Goal: Transaction & Acquisition: Download file/media

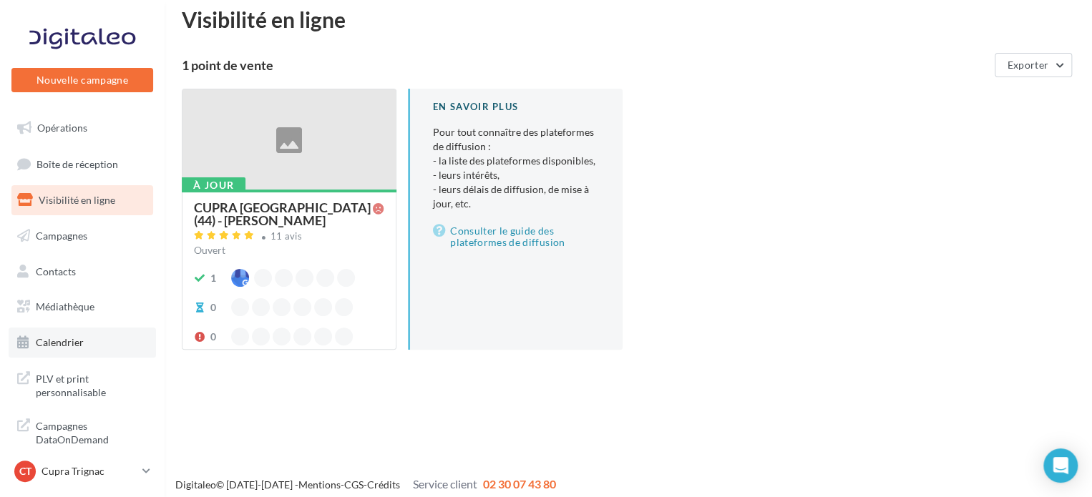
scroll to position [23, 0]
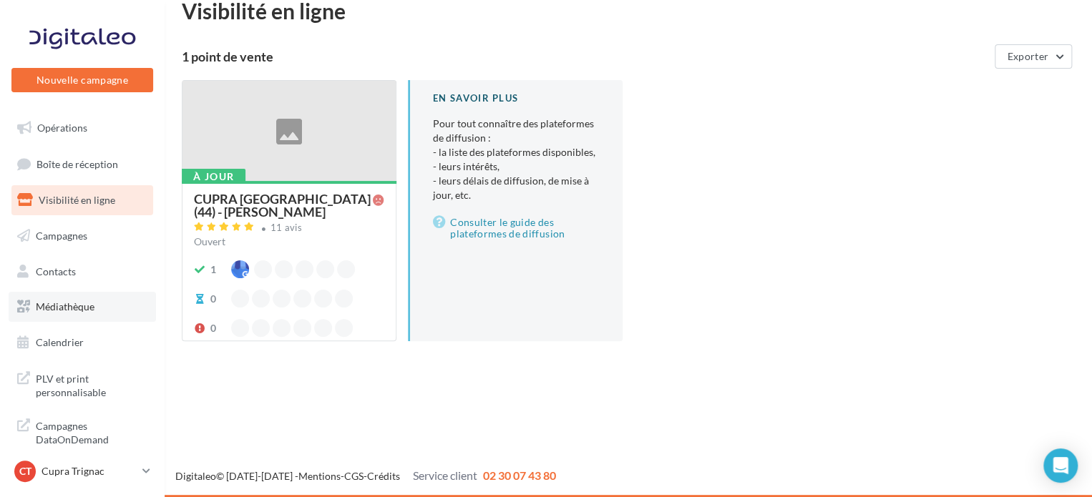
click at [55, 311] on span "Médiathèque" at bounding box center [65, 306] width 59 height 12
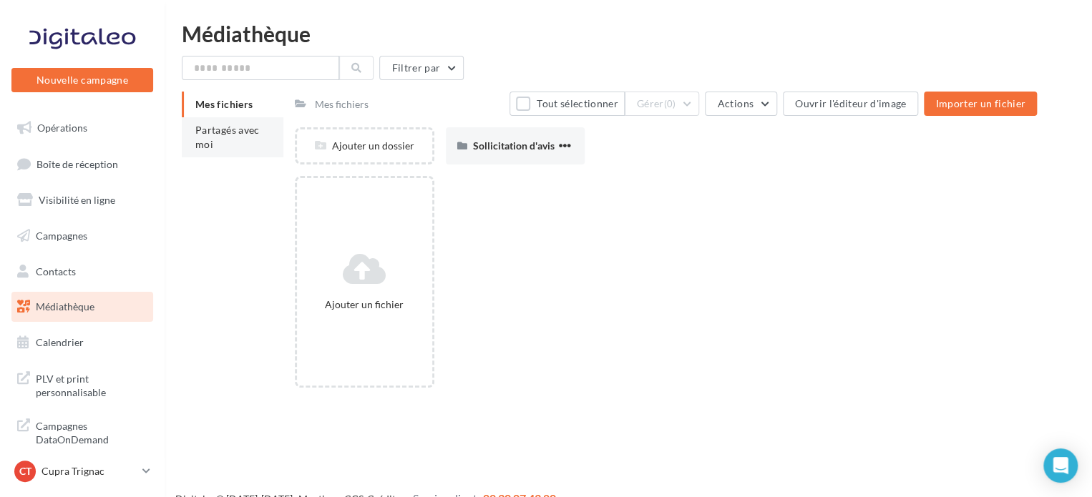
click at [217, 119] on li "Partagés avec moi" at bounding box center [233, 137] width 102 height 40
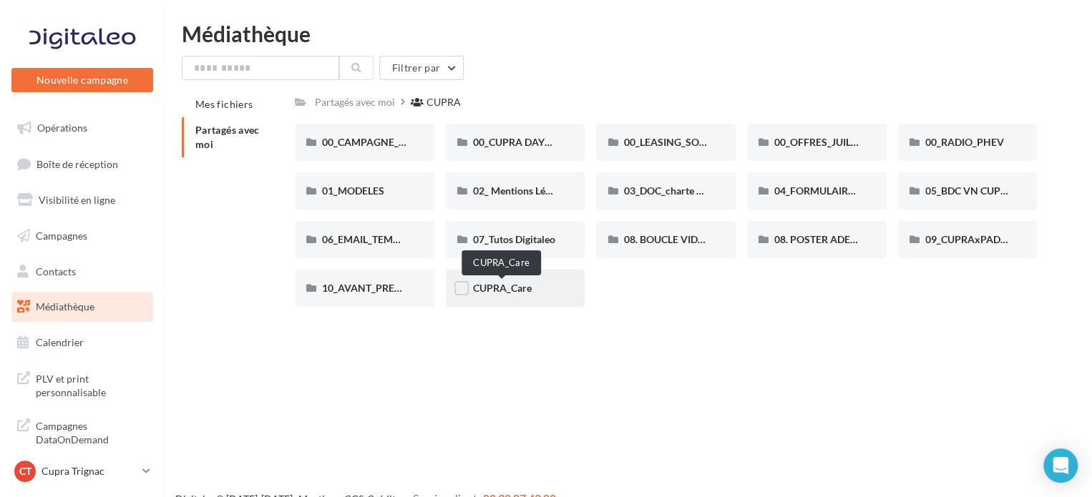
click at [527, 291] on span "CUPRA_Care" at bounding box center [502, 288] width 59 height 12
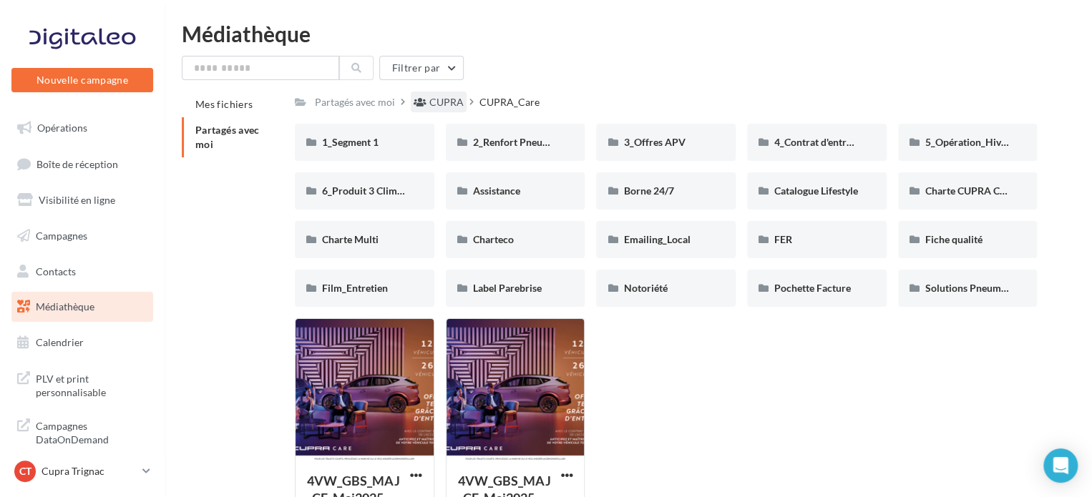
click at [449, 102] on div "CUPRA" at bounding box center [446, 102] width 34 height 14
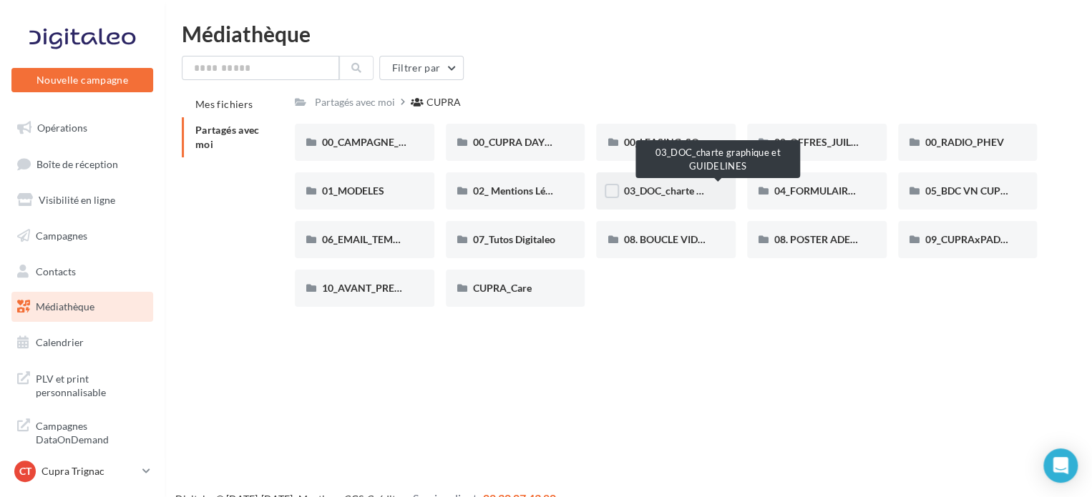
click at [670, 192] on span "03_DOC_charte graphique et GUIDELINES" at bounding box center [716, 191] width 187 height 12
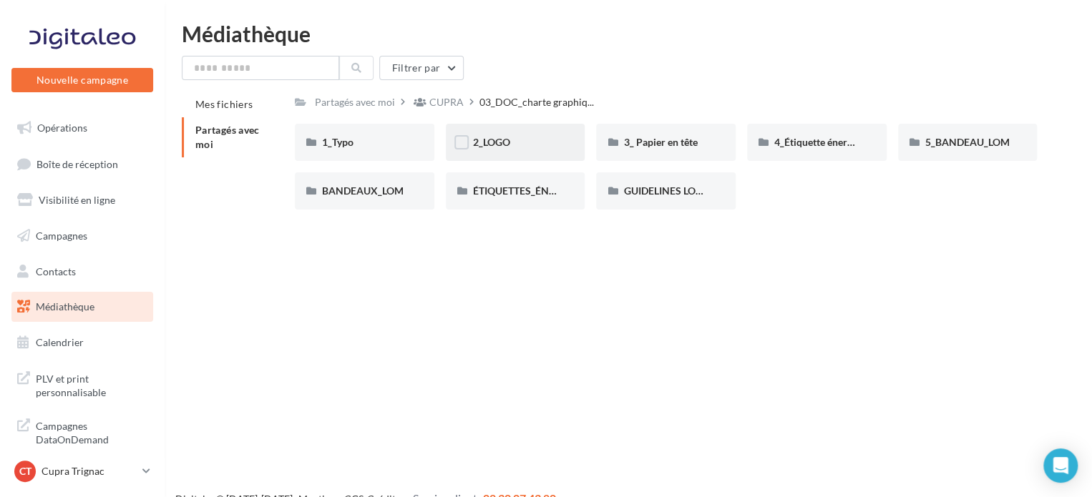
click at [537, 137] on div "2_LOGO" at bounding box center [515, 142] width 85 height 14
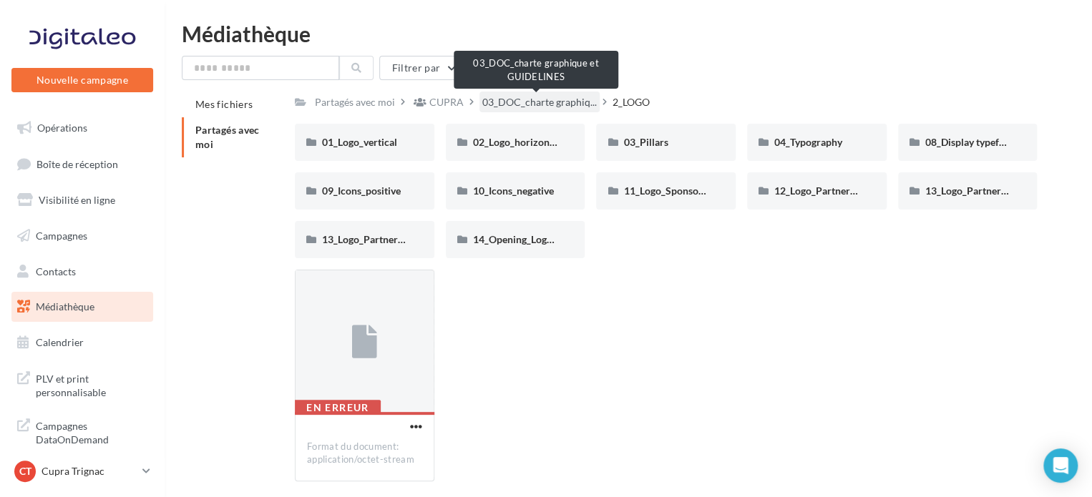
click at [535, 107] on span "03_DOC_charte graphiq..." at bounding box center [539, 102] width 114 height 14
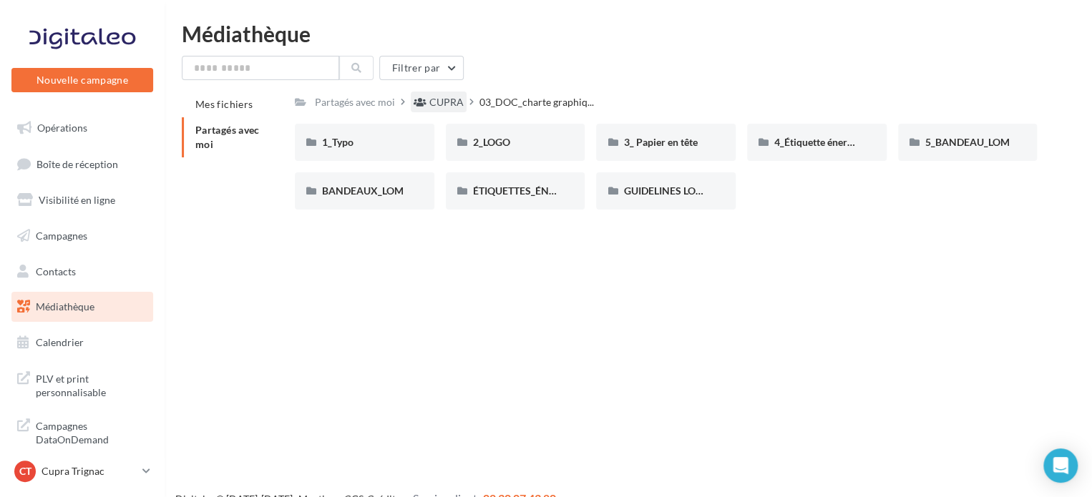
click at [441, 105] on div "CUPRA" at bounding box center [446, 102] width 34 height 14
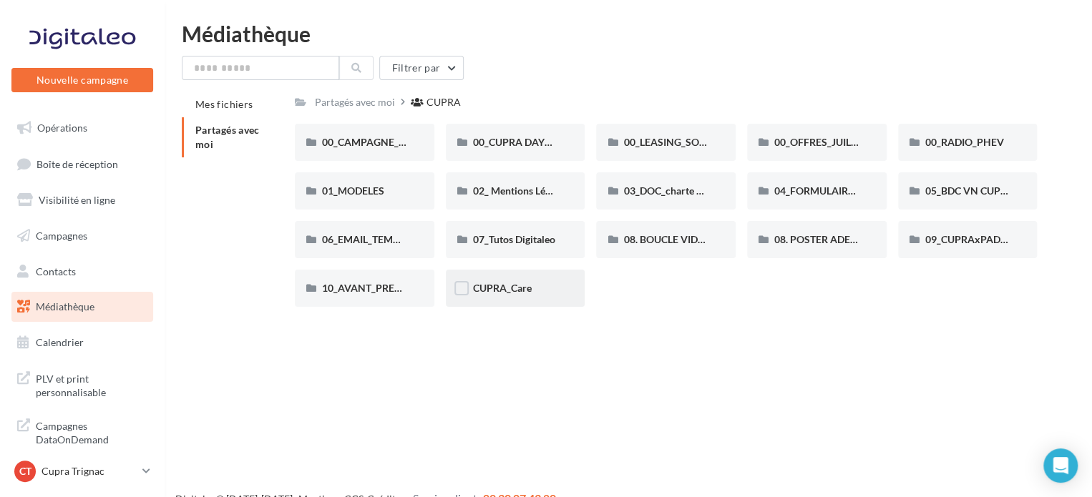
click at [492, 297] on div "CUPRA_Care" at bounding box center [515, 288] width 139 height 37
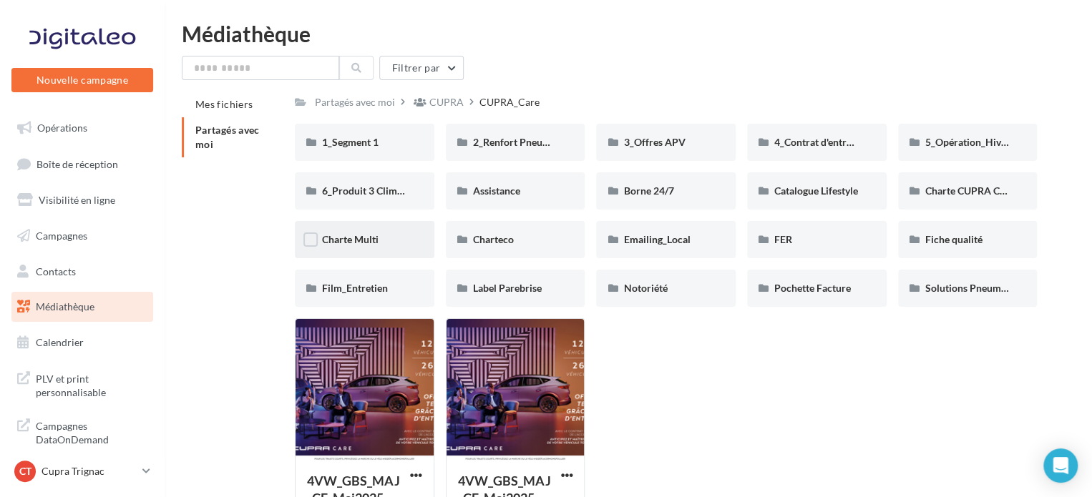
click at [403, 238] on div "Charte Multi" at bounding box center [364, 239] width 85 height 14
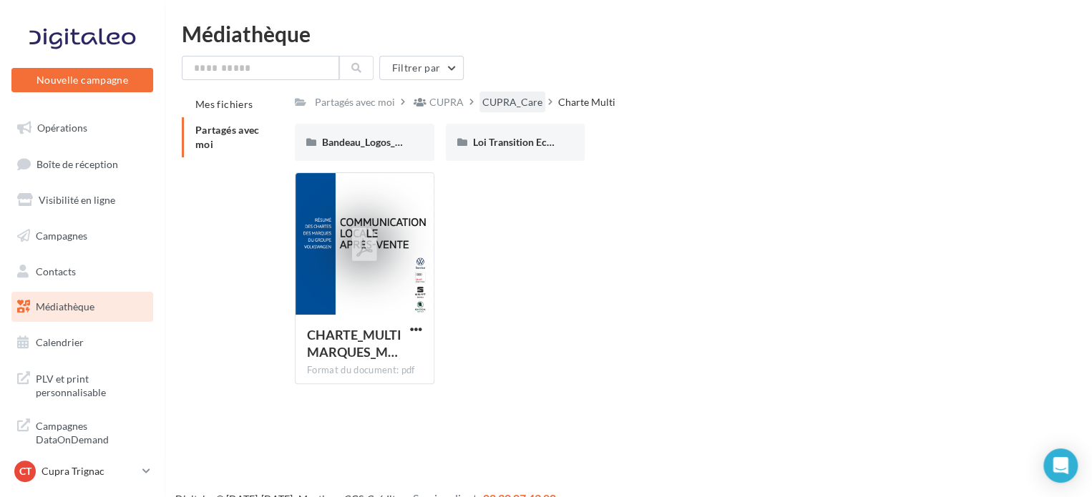
click at [510, 102] on div "CUPRA_Care" at bounding box center [512, 102] width 60 height 14
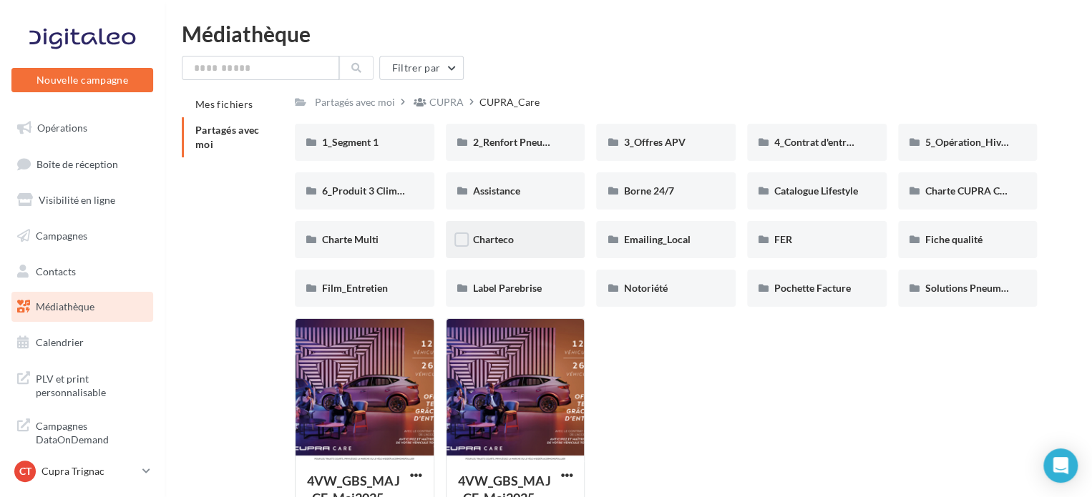
click at [523, 239] on div "Charteco" at bounding box center [515, 239] width 85 height 14
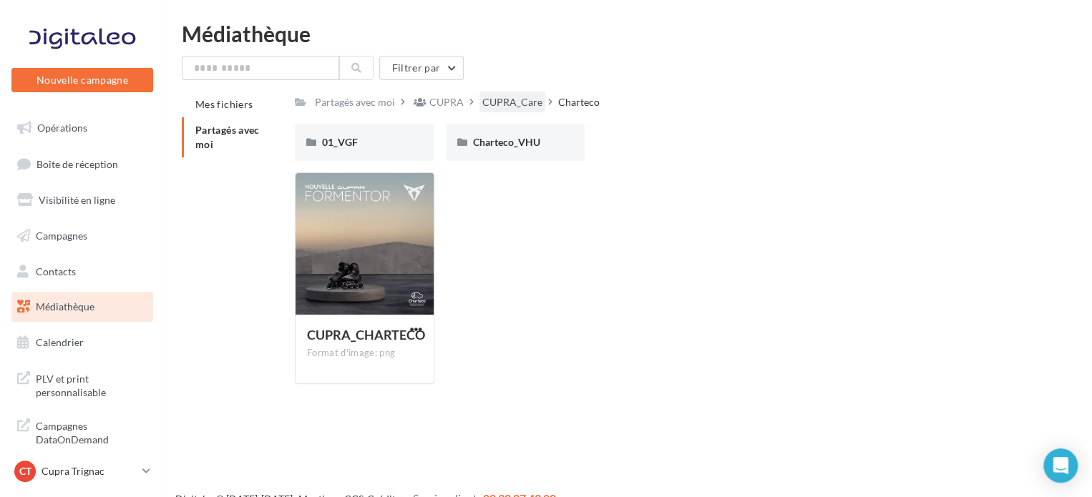
click at [504, 99] on div "CUPRA_Care" at bounding box center [512, 102] width 60 height 14
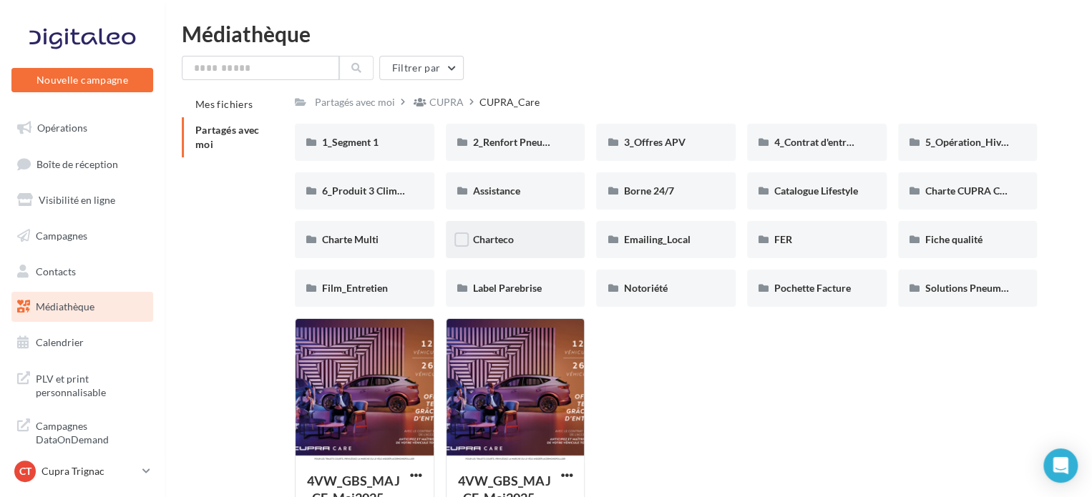
click at [529, 244] on div "Charteco" at bounding box center [515, 239] width 85 height 14
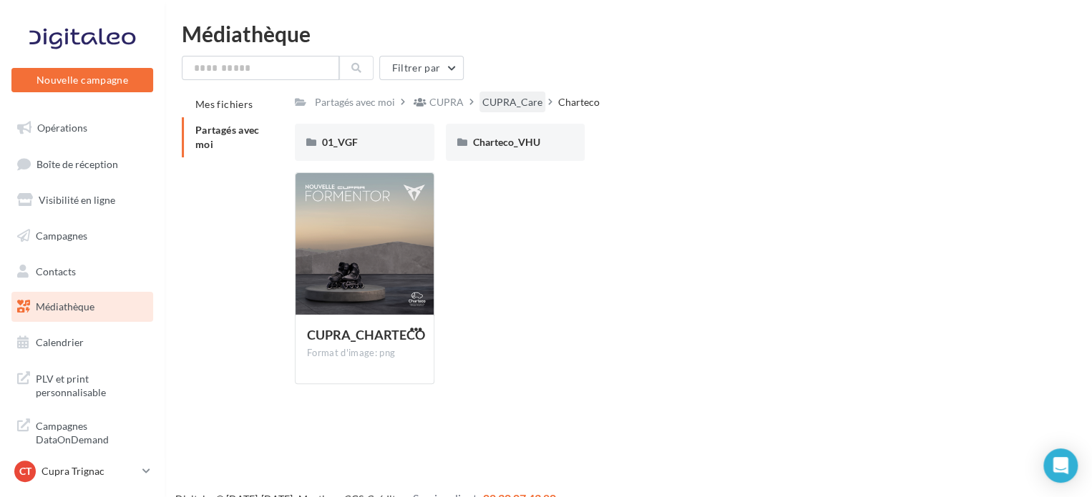
click at [520, 94] on div "CUPRA_Care" at bounding box center [512, 102] width 66 height 21
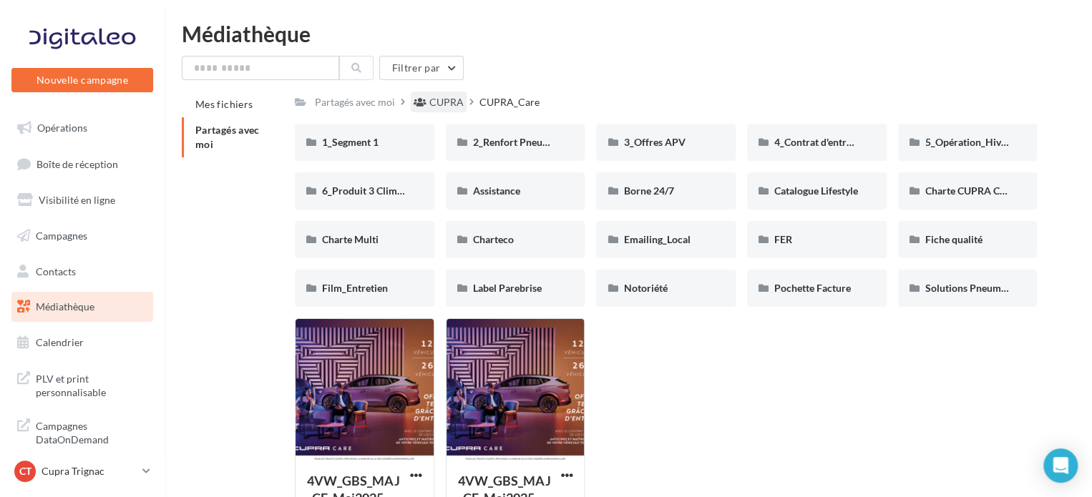
click at [443, 99] on div "CUPRA" at bounding box center [446, 102] width 34 height 14
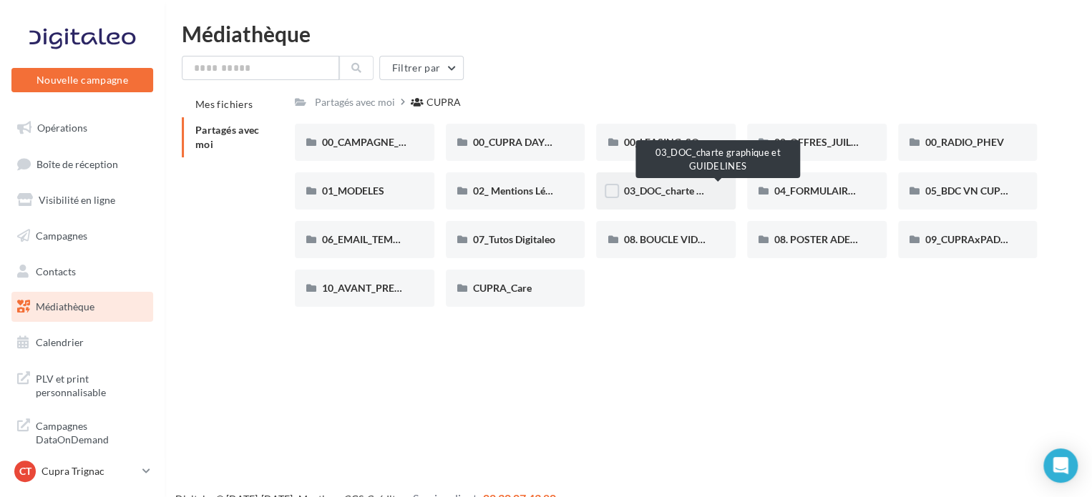
click at [685, 186] on span "03_DOC_charte graphique et GUIDELINES" at bounding box center [716, 191] width 187 height 12
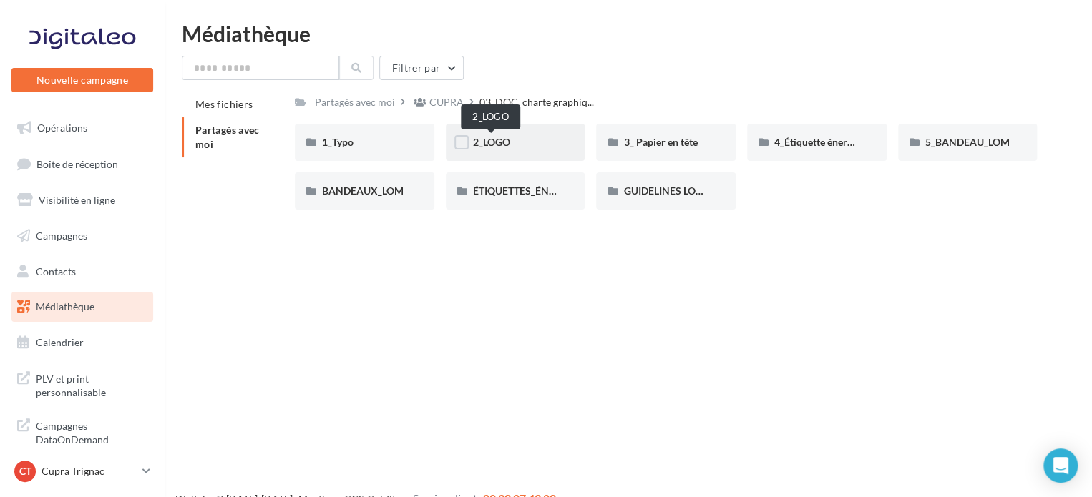
click at [509, 147] on span "2_LOGO" at bounding box center [491, 142] width 37 height 12
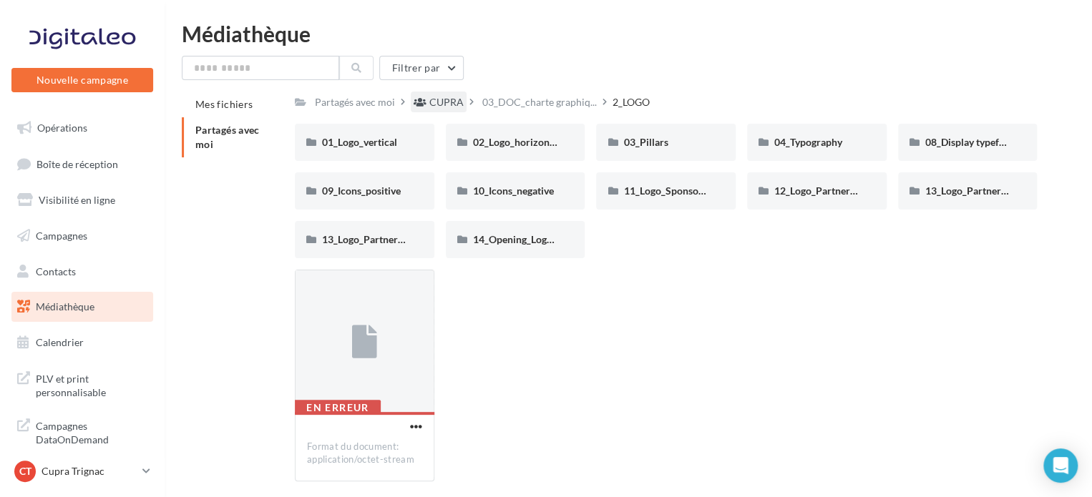
click at [447, 105] on div "CUPRA" at bounding box center [446, 102] width 34 height 14
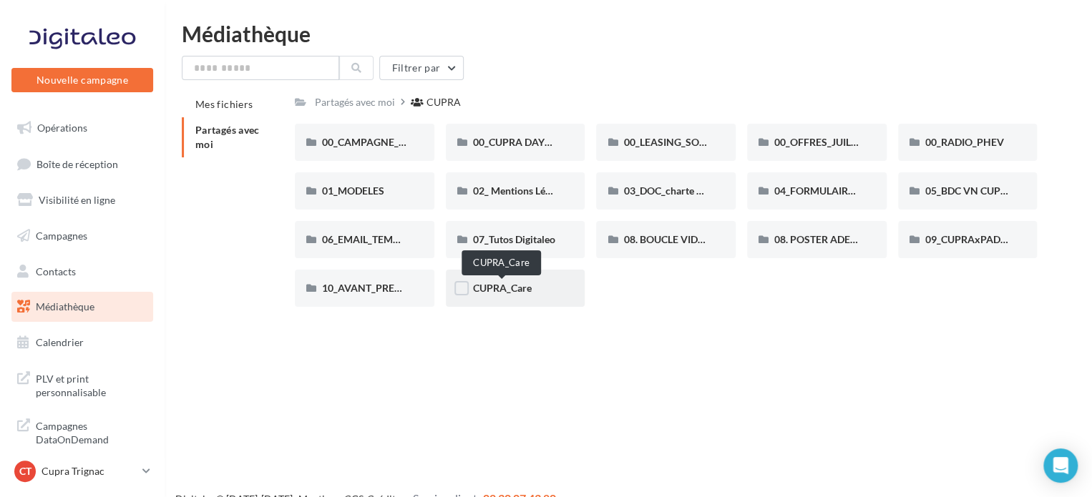
click at [518, 293] on span "CUPRA_Care" at bounding box center [502, 288] width 59 height 12
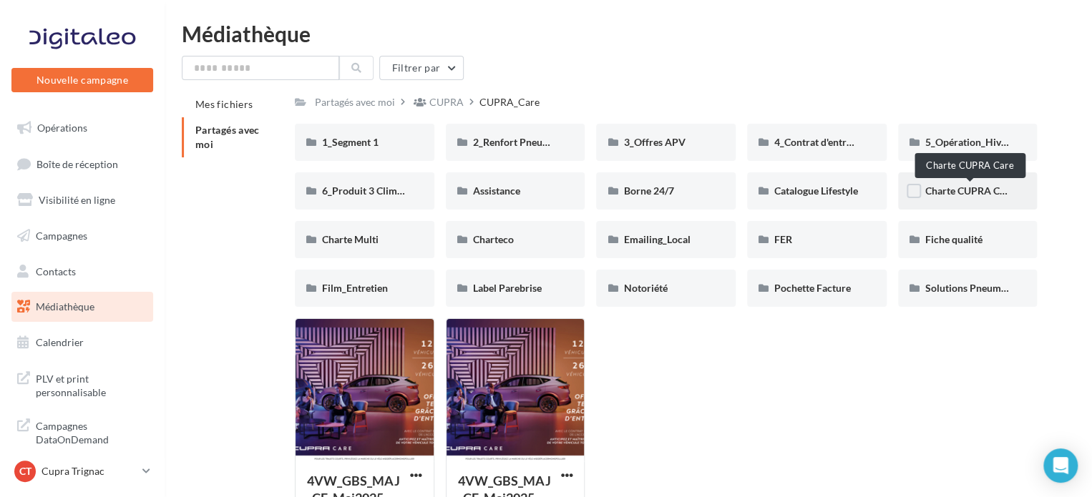
click at [970, 191] on span "Charte CUPRA Care" at bounding box center [969, 191] width 89 height 12
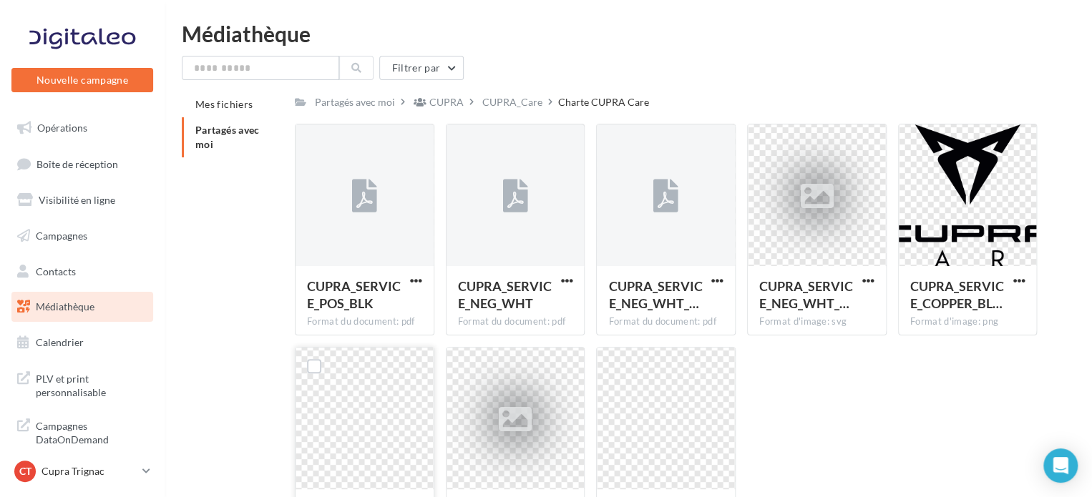
scroll to position [72, 0]
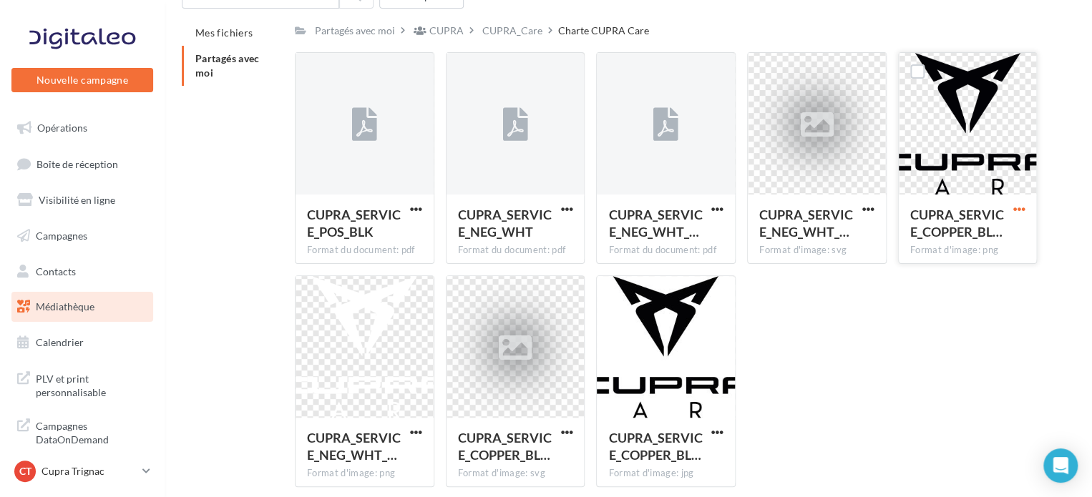
click at [1017, 210] on span "button" at bounding box center [1018, 209] width 12 height 12
click at [975, 240] on button "Télécharger" at bounding box center [955, 237] width 143 height 37
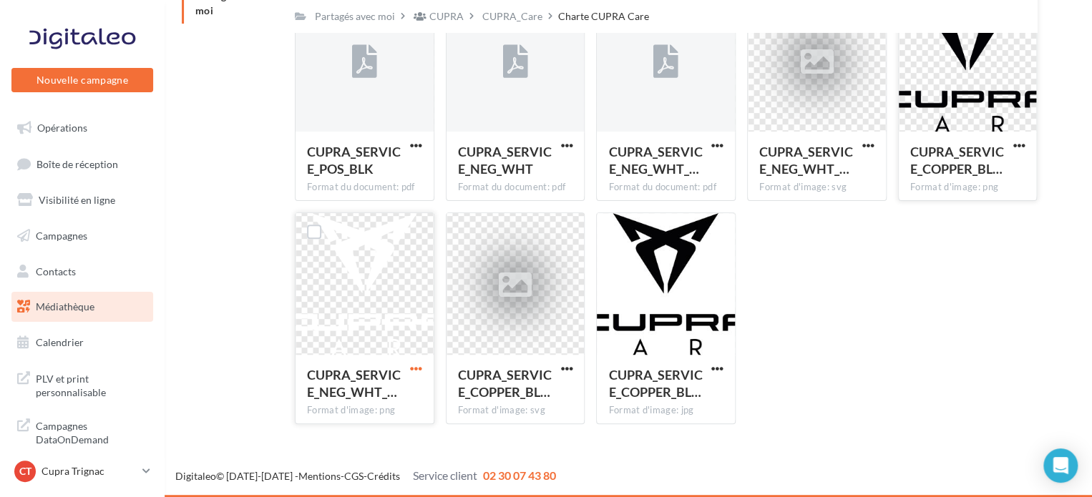
click at [415, 369] on span "button" at bounding box center [416, 369] width 12 height 12
click at [351, 402] on button "Télécharger" at bounding box center [353, 397] width 143 height 37
